Goal: Information Seeking & Learning: Learn about a topic

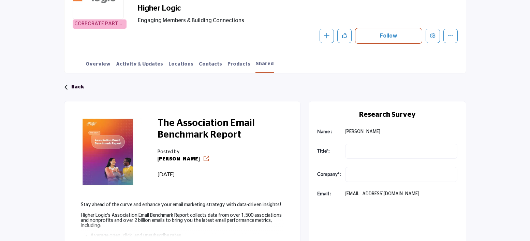
scroll to position [194, 0]
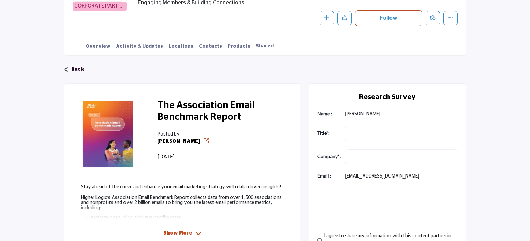
drag, startPoint x: 233, startPoint y: 154, endPoint x: 191, endPoint y: 172, distance: 45.5
click at [233, 154] on div "The Association Email Benchmark Report Posted by Katrina 153 days ago" at bounding box center [221, 134] width 143 height 85
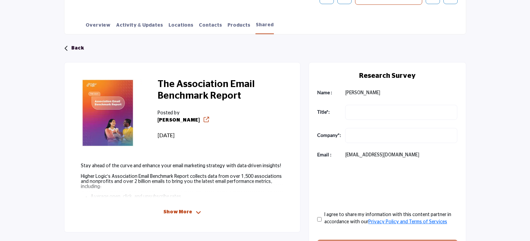
scroll to position [216, 0]
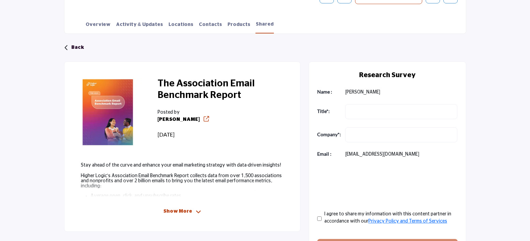
click at [198, 211] on icon at bounding box center [198, 212] width 5 height 6
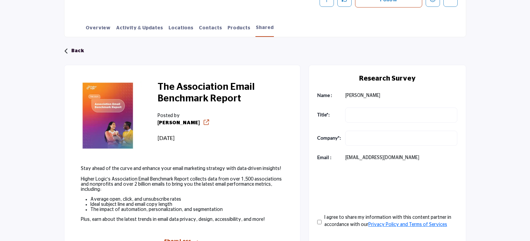
scroll to position [206, 0]
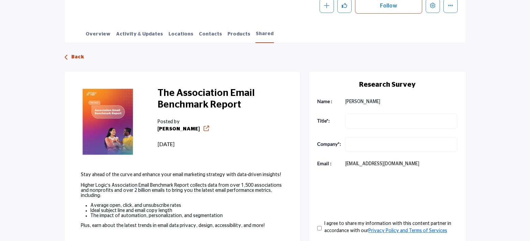
click at [75, 57] on p "Back" at bounding box center [77, 57] width 13 height 12
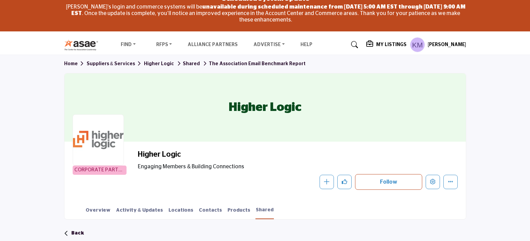
scroll to position [29, 0]
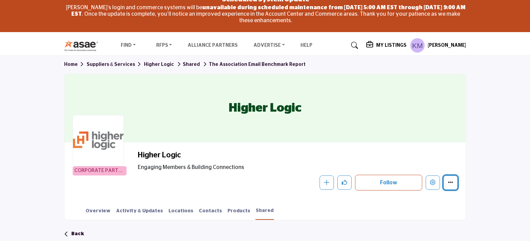
click at [449, 181] on icon "More details" at bounding box center [450, 182] width 5 height 5
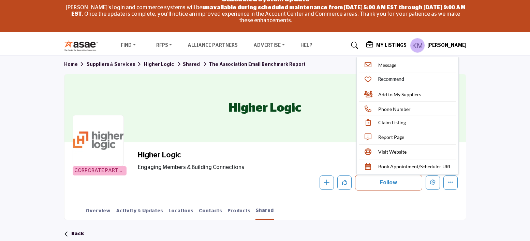
drag, startPoint x: 492, startPoint y: 172, endPoint x: 528, endPoint y: 177, distance: 36.5
click at [492, 172] on section "Home Suppliers & Services Higher Logic Shared The Association Email Benchmark R…" at bounding box center [265, 138] width 530 height 164
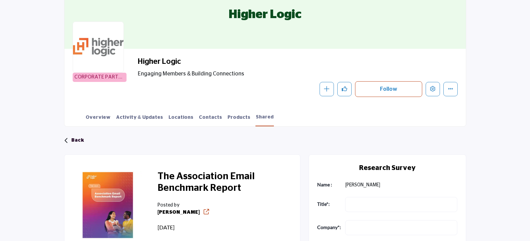
scroll to position [124, 0]
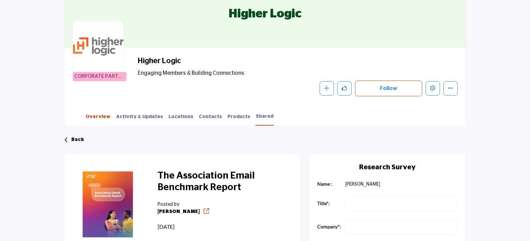
drag, startPoint x: 88, startPoint y: 126, endPoint x: 98, endPoint y: 117, distance: 12.8
click at [89, 125] on div "Invite Supplier Invite Supplier Invite Supplier" at bounding box center [265, 157] width 530 height 393
click at [98, 117] on link "Overview" at bounding box center [98, 119] width 26 height 12
click at [98, 115] on link "Overview" at bounding box center [98, 119] width 26 height 12
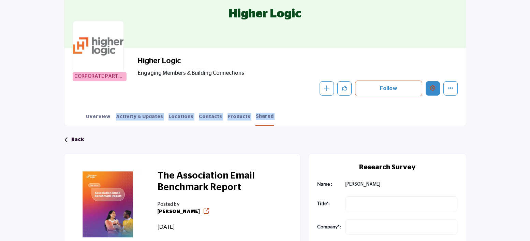
click at [435, 89] on icon "Edit company" at bounding box center [432, 87] width 5 height 5
